Goal: Communication & Community: Ask a question

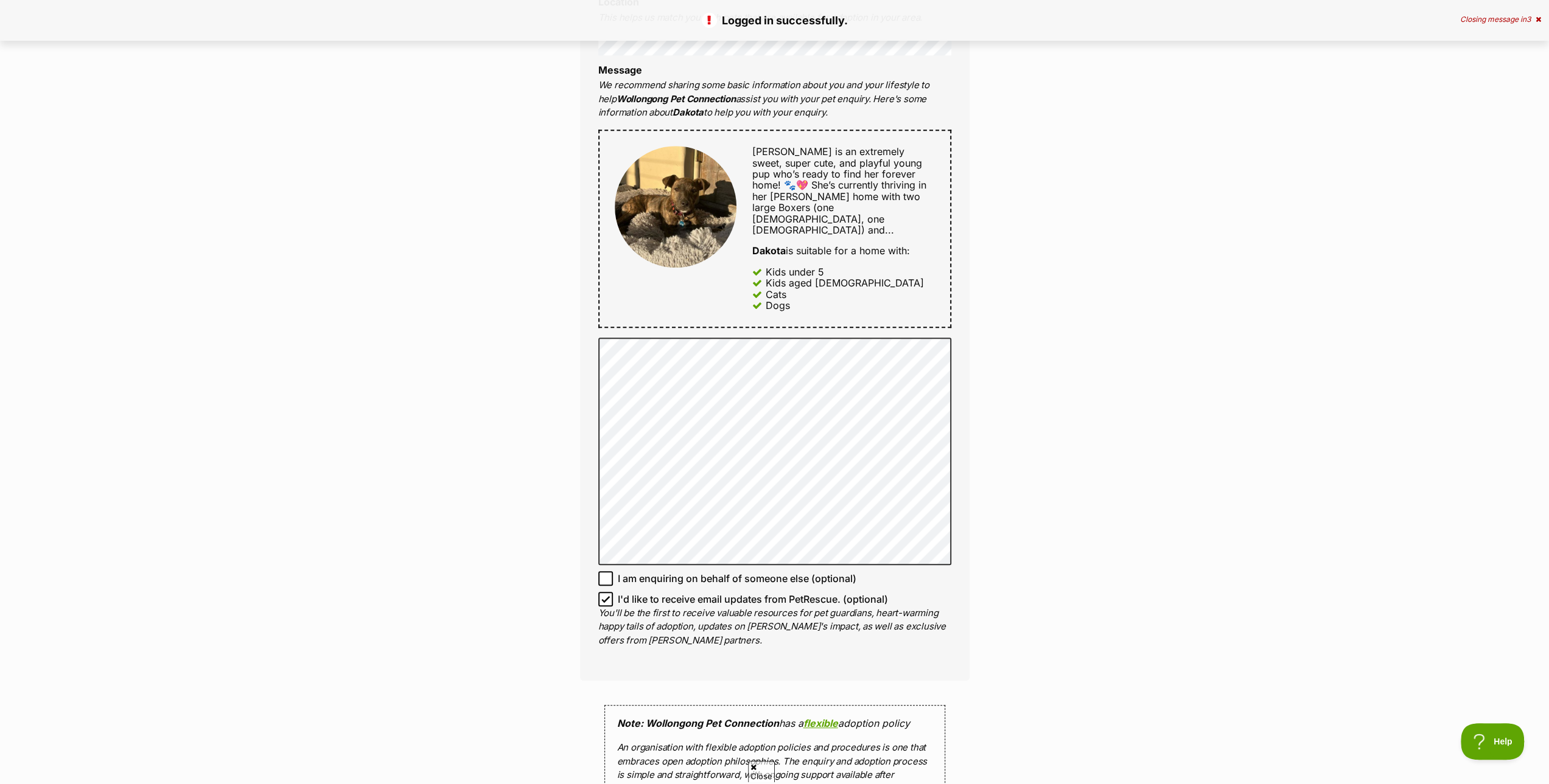
click at [607, 595] on icon at bounding box center [605, 599] width 9 height 9
click at [607, 591] on input "I'd like to receive email updates from PetRescue. (optional)" at bounding box center [605, 599] width 15 height 15
checkbox input "false"
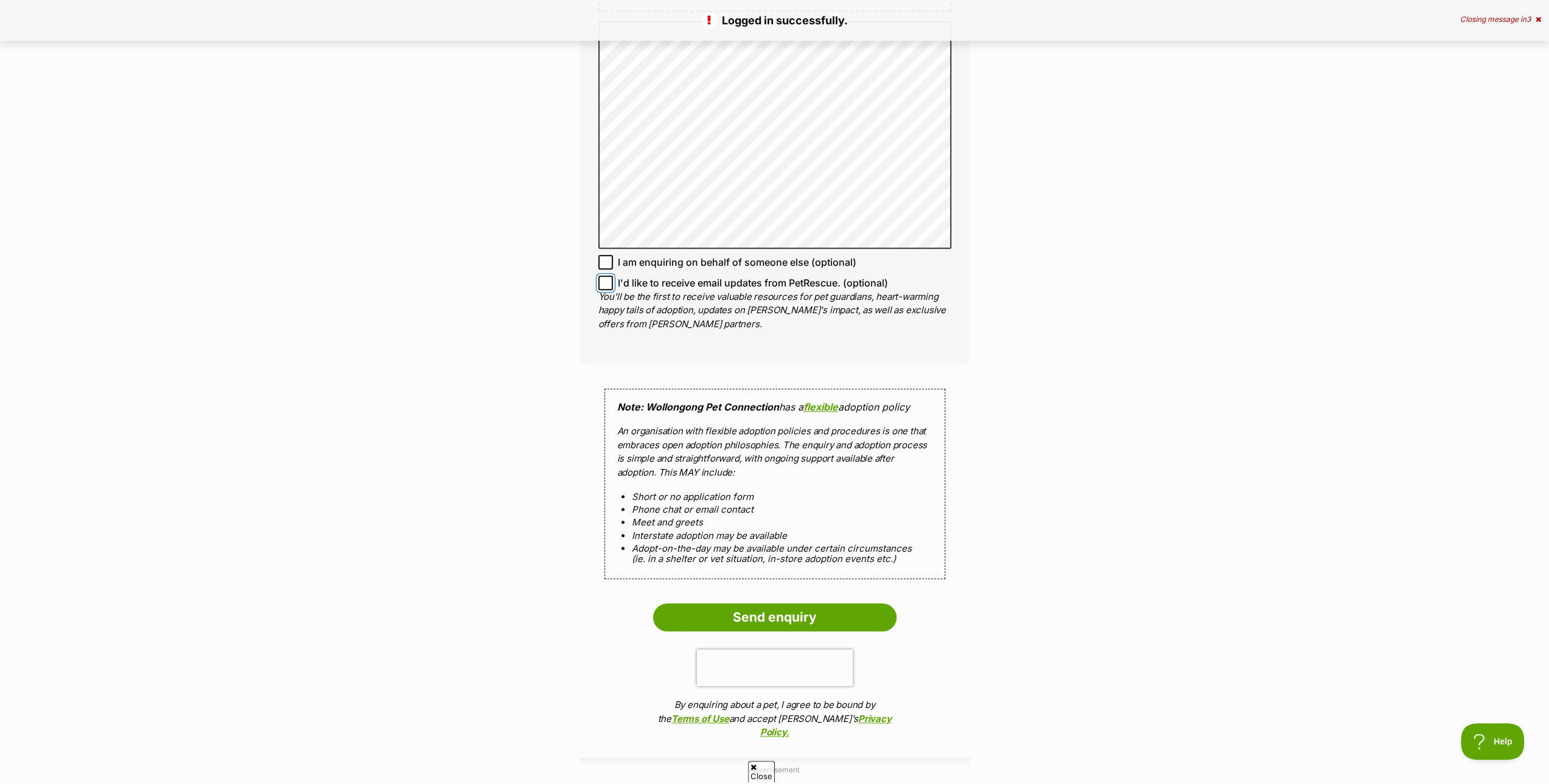
scroll to position [973, 0]
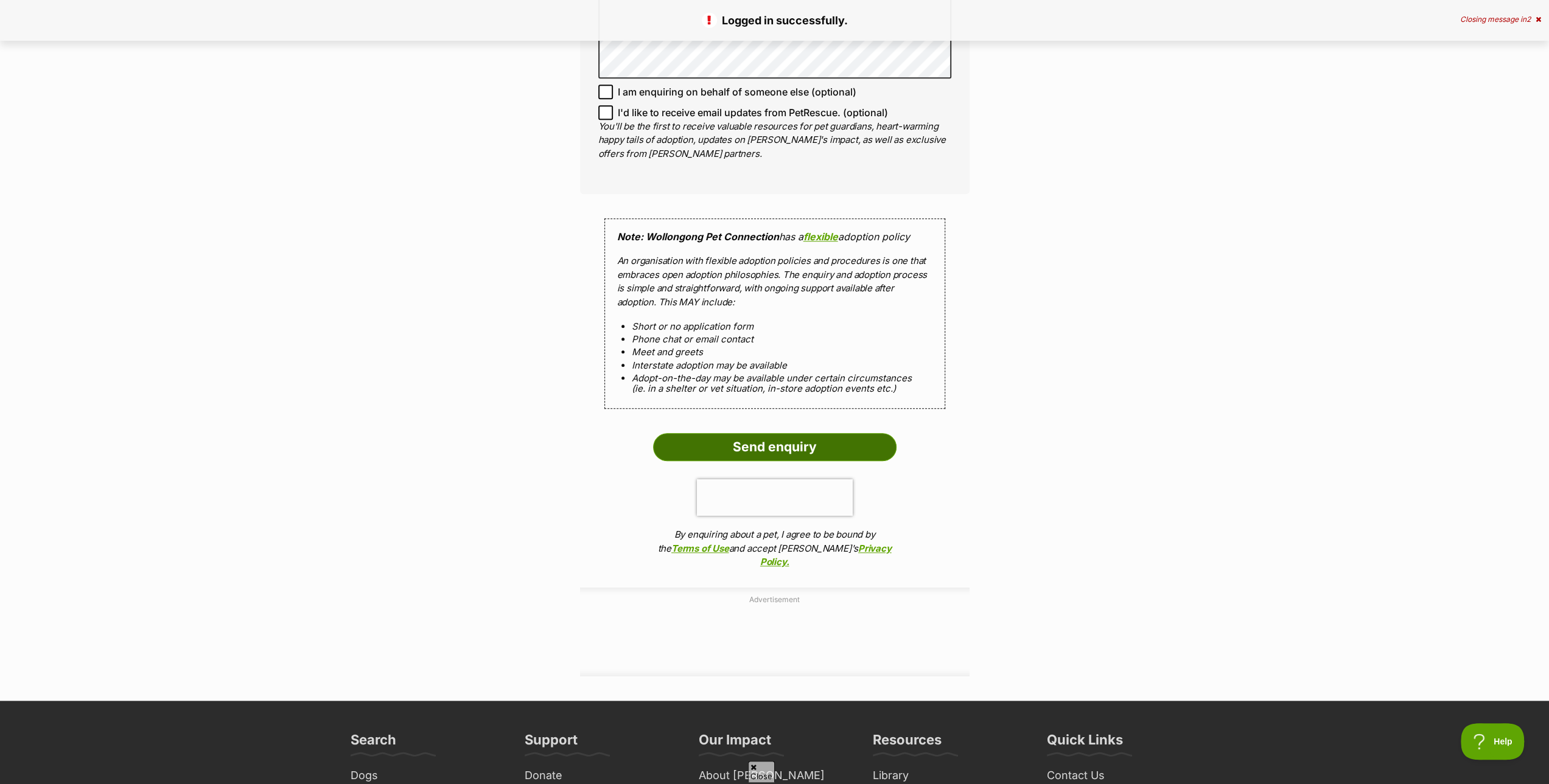
click at [788, 433] on input "Send enquiry" at bounding box center [774, 447] width 243 height 28
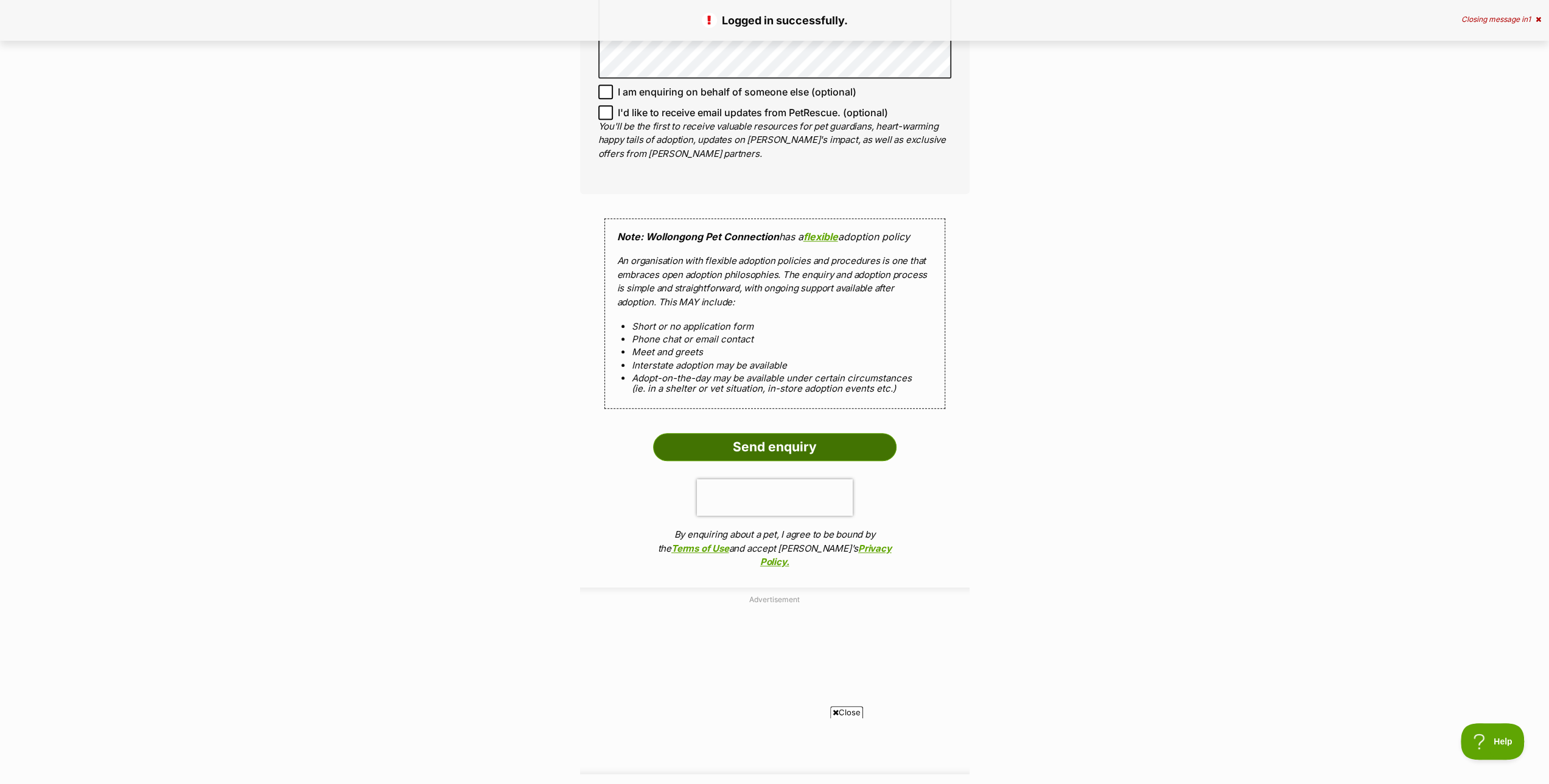
scroll to position [0, 0]
click at [759, 433] on input "Send enquiry" at bounding box center [774, 447] width 243 height 28
click at [774, 433] on input "Send enquiry" at bounding box center [774, 447] width 243 height 28
click at [689, 433] on input "Send enquiry" at bounding box center [774, 447] width 243 height 28
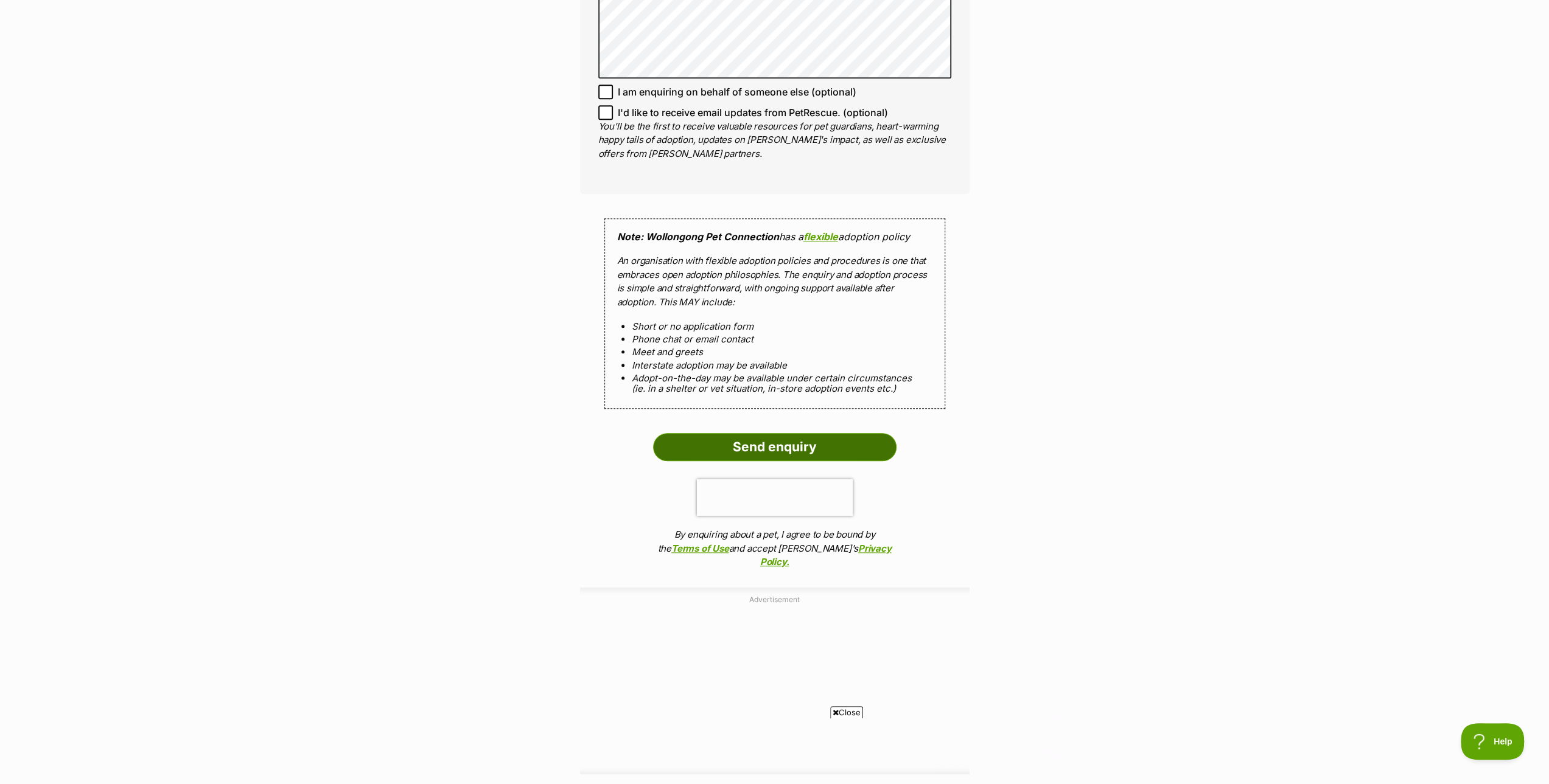
click at [689, 433] on input "Send enquiry" at bounding box center [774, 447] width 243 height 28
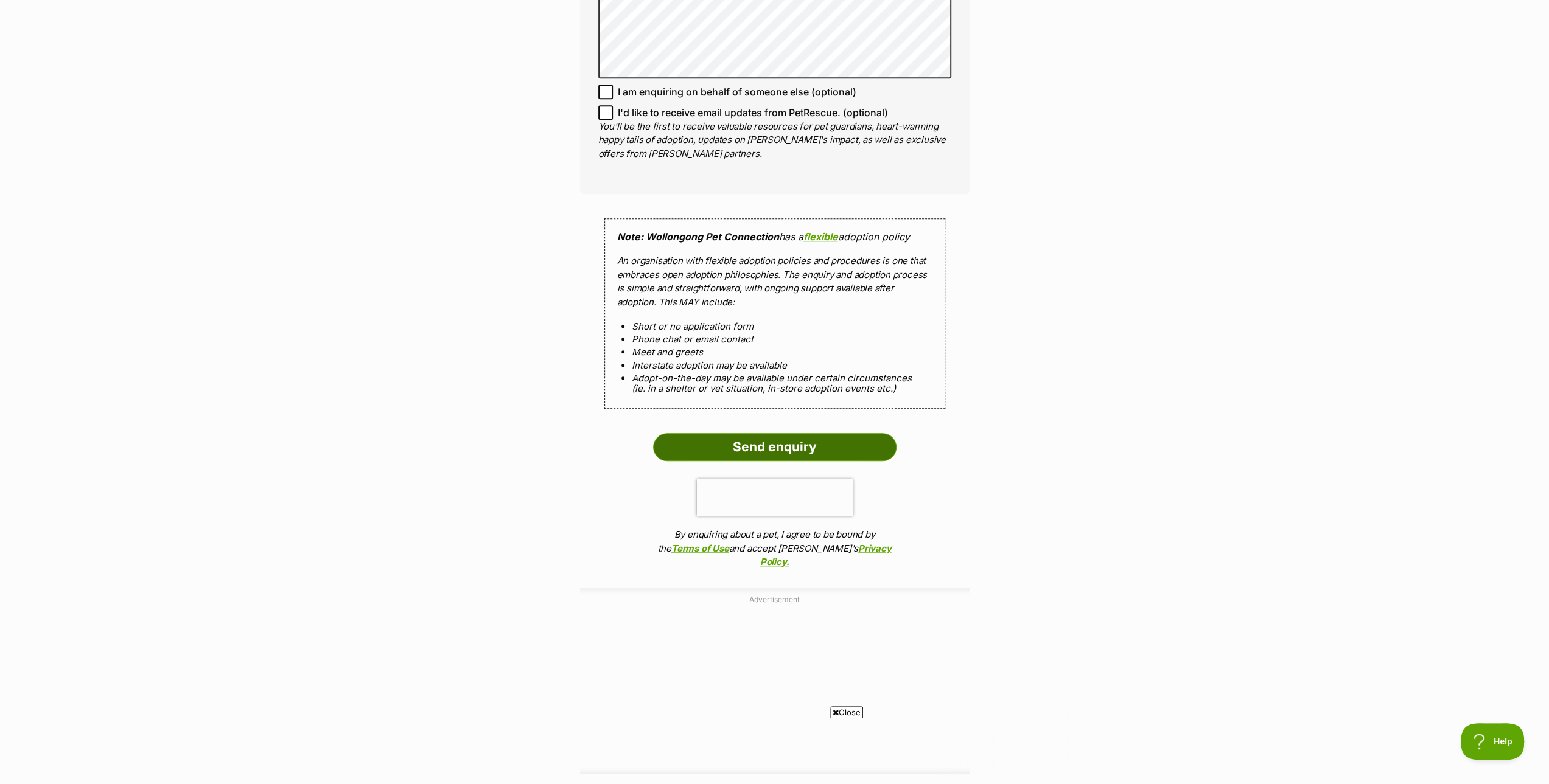
click at [689, 433] on input "Send enquiry" at bounding box center [774, 447] width 243 height 28
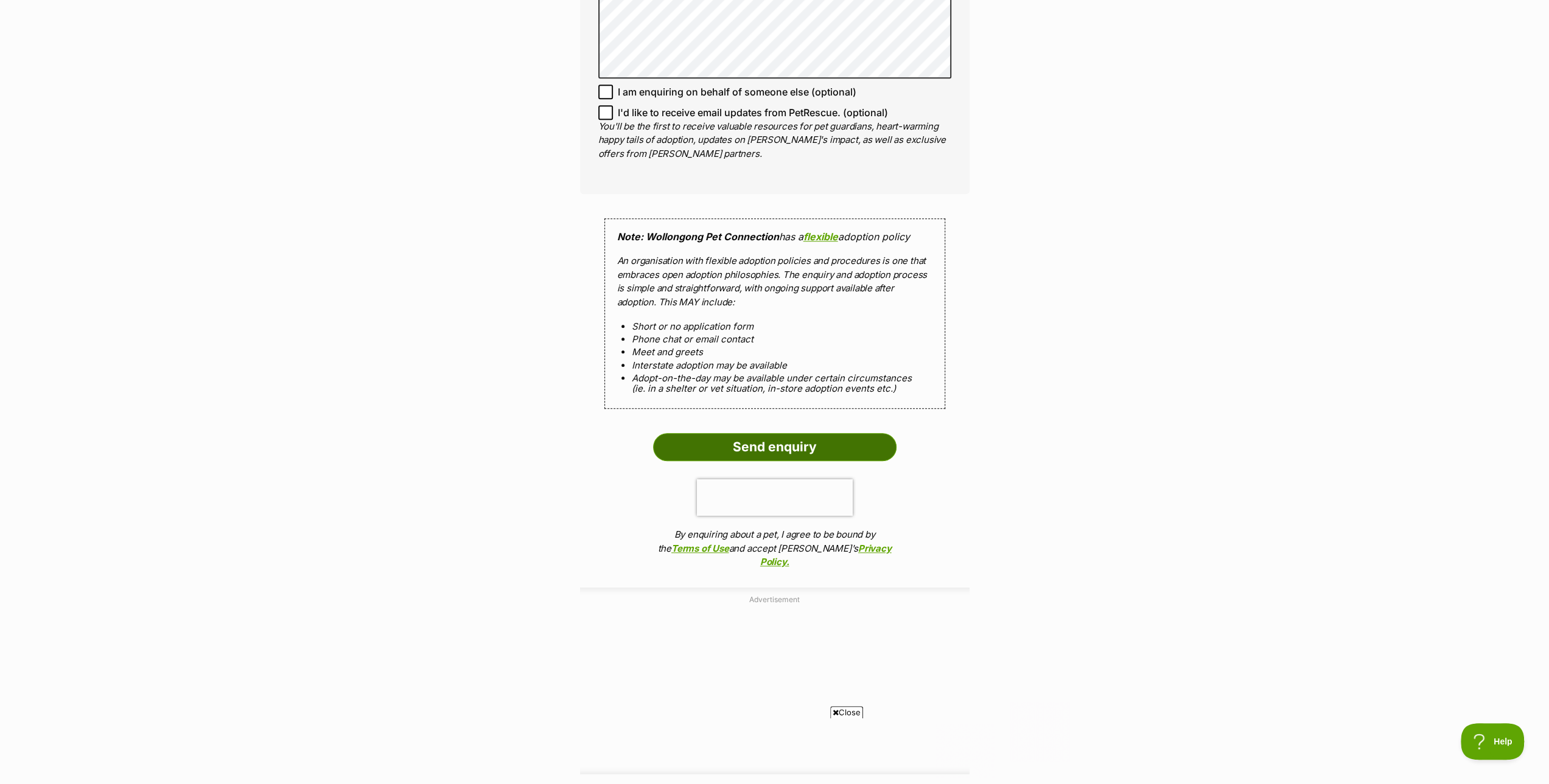
click at [689, 433] on input "Send enquiry" at bounding box center [774, 447] width 243 height 28
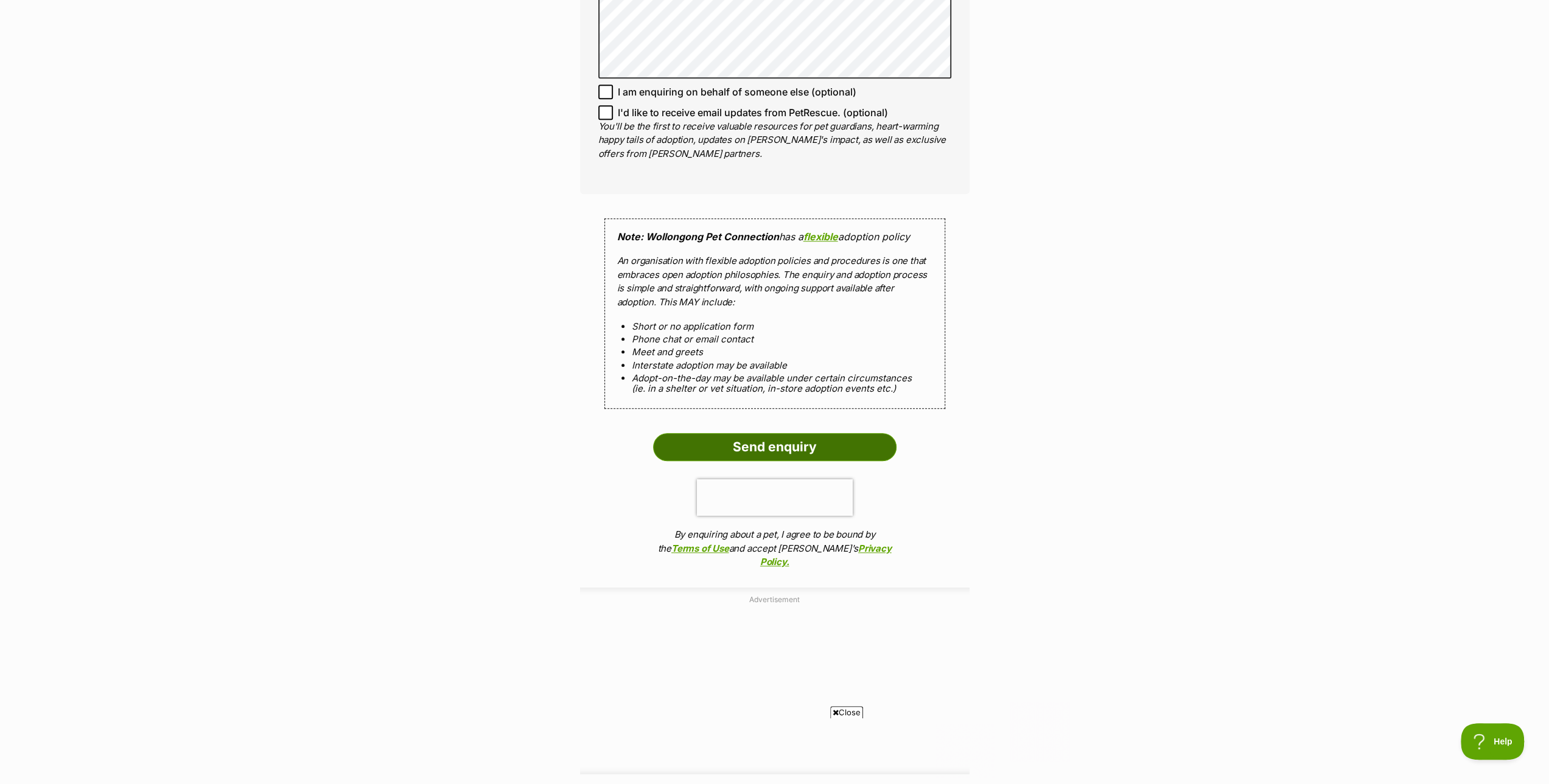
click at [689, 433] on input "Send enquiry" at bounding box center [774, 447] width 243 height 28
